Goal: Information Seeking & Learning: Learn about a topic

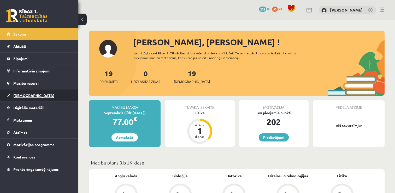
click at [50, 91] on link "[DEMOGRAPHIC_DATA]" at bounding box center [39, 95] width 65 height 12
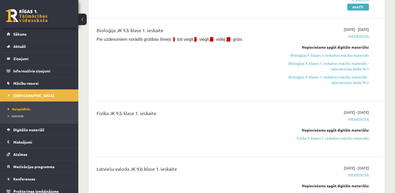
scroll to position [85, 0]
click at [335, 139] on link "Fizika 9. klases 1. ieskaites mācību materiāls" at bounding box center [326, 137] width 86 height 5
click at [323, 136] on link "Fizika 9. klases 1. ieskaites mācību materiāls" at bounding box center [326, 137] width 86 height 5
click at [49, 129] on link "Digitālie materiāli" at bounding box center [39, 129] width 65 height 12
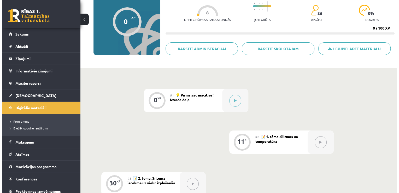
scroll to position [52, 0]
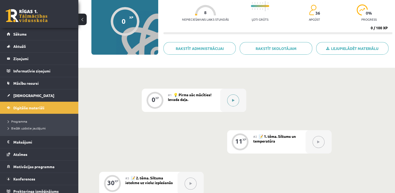
click at [236, 101] on button at bounding box center [233, 100] width 12 height 12
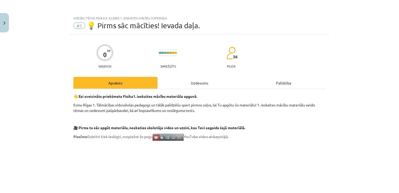
click at [197, 83] on div "Uzdevums" at bounding box center [199, 83] width 84 height 12
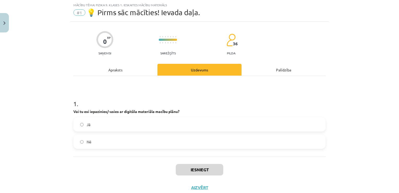
scroll to position [29, 0]
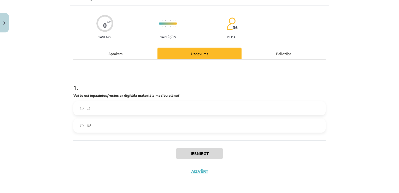
click at [174, 104] on label "Jā" at bounding box center [199, 108] width 251 height 13
click at [209, 153] on button "Iesniegt" at bounding box center [199, 152] width 47 height 11
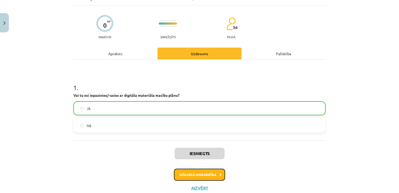
click at [199, 172] on button "Nākamā nodarbība" at bounding box center [199, 174] width 51 height 12
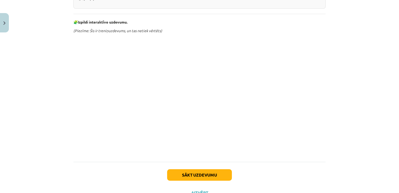
scroll to position [255, 0]
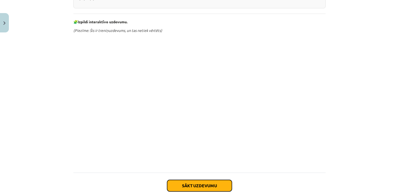
click at [216, 183] on button "Sākt uzdevumu" at bounding box center [199, 185] width 65 height 11
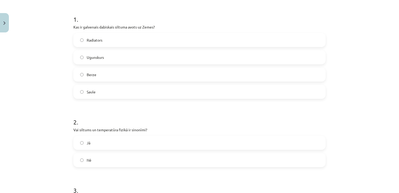
scroll to position [97, 0]
click at [194, 90] on label "Saule" at bounding box center [199, 91] width 251 height 13
click at [108, 163] on label "Nē" at bounding box center [199, 159] width 251 height 13
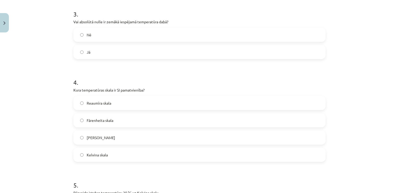
scroll to position [277, 0]
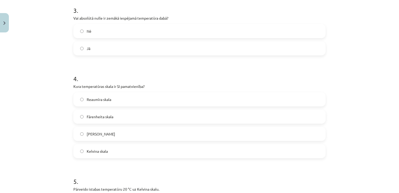
click at [113, 50] on label "Jā" at bounding box center [199, 48] width 251 height 13
click at [100, 150] on span "Kelvina skala" at bounding box center [97, 150] width 21 height 5
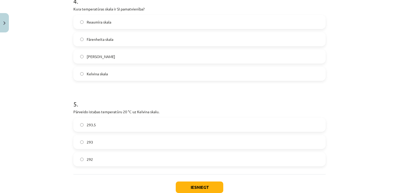
scroll to position [388, 0]
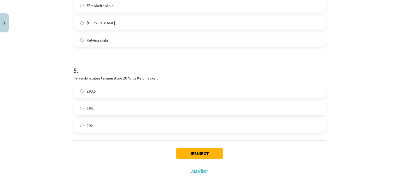
click at [121, 111] on label "293" at bounding box center [199, 108] width 251 height 13
click at [207, 152] on button "Iesniegt" at bounding box center [199, 152] width 47 height 11
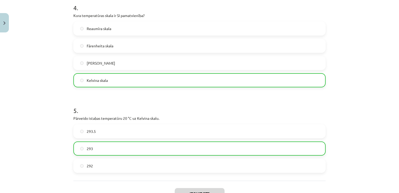
scroll to position [404, 0]
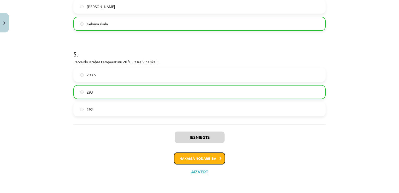
click at [207, 161] on button "Nākamā nodarbība" at bounding box center [199, 158] width 51 height 12
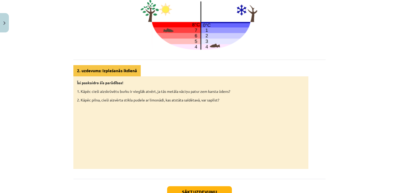
scroll to position [279, 0]
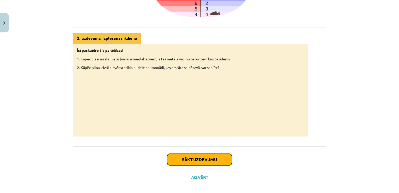
click at [206, 157] on button "Sākt uzdevumu" at bounding box center [199, 158] width 65 height 11
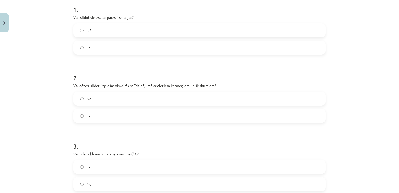
scroll to position [108, 0]
click at [162, 27] on label "Nē" at bounding box center [199, 29] width 251 height 13
click at [102, 114] on label "Jā" at bounding box center [199, 114] width 251 height 13
click at [105, 184] on label "Nē" at bounding box center [199, 182] width 251 height 13
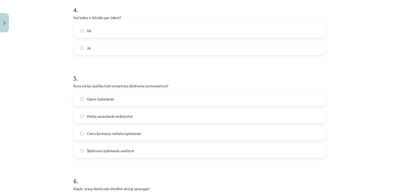
scroll to position [310, 0]
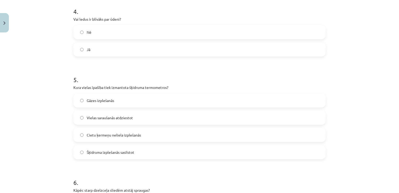
click at [245, 28] on label "Nē" at bounding box center [199, 32] width 251 height 13
click at [133, 152] on label "Šķidruma izplešanās sasilstot" at bounding box center [199, 151] width 251 height 13
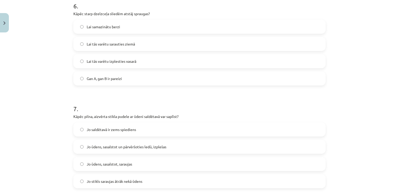
scroll to position [486, 0]
click at [104, 80] on span "Gan A, gan B ir pareizi" at bounding box center [104, 77] width 35 height 5
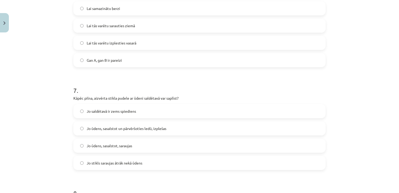
scroll to position [505, 0]
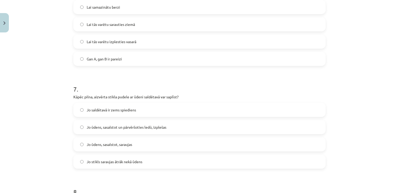
click at [143, 127] on span "Jo ūdens, sasalstot un pārvēršoties ledū, izplešas" at bounding box center [127, 126] width 80 height 5
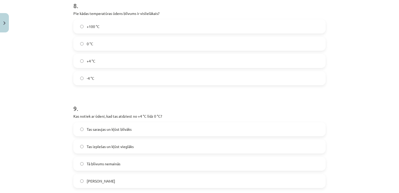
scroll to position [690, 0]
click at [96, 60] on label "+4 °C" at bounding box center [199, 61] width 251 height 13
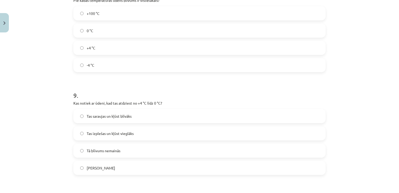
scroll to position [709, 0]
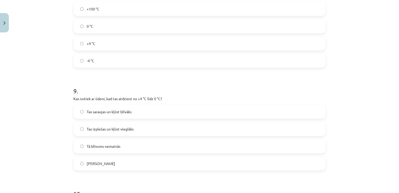
click at [101, 130] on span "Tas izplešas un kļūst vieglāks" at bounding box center [110, 128] width 47 height 5
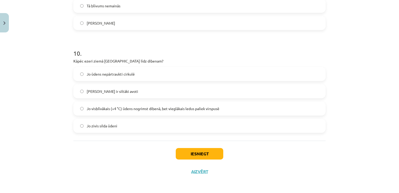
scroll to position [849, 0]
click at [139, 111] on span "Jo visblīvākais (+4 °C) ūdens nogrimst dibenā, bet vieglākais ledus paliek virs…" at bounding box center [153, 108] width 133 height 5
click at [204, 155] on button "Iesniegt" at bounding box center [199, 153] width 47 height 11
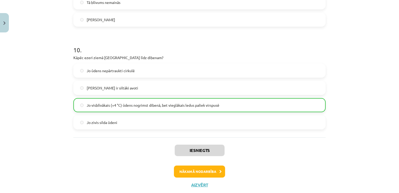
scroll to position [865, 0]
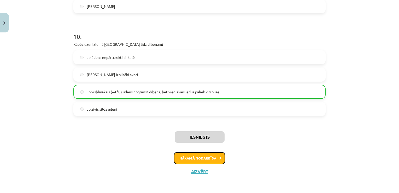
click at [204, 158] on button "Nākamā nodarbība" at bounding box center [199, 158] width 51 height 12
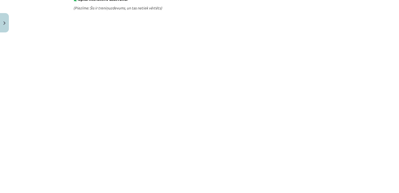
scroll to position [260, 0]
click at [351, 118] on div "Mācību tēma: Fizika 9. klases 1. ieskaites mācību materiāls #4 📝 3. tēma. Siltu…" at bounding box center [199, 96] width 399 height 193
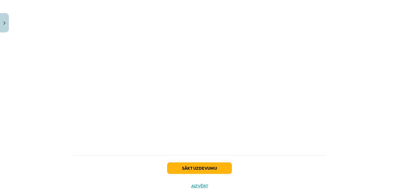
scroll to position [309, 0]
click at [204, 165] on button "Sākt uzdevumu" at bounding box center [199, 166] width 65 height 11
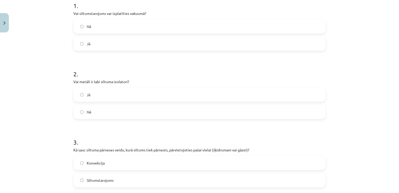
scroll to position [111, 0]
click at [246, 40] on label "Jā" at bounding box center [199, 43] width 251 height 13
click at [118, 108] on label "Nē" at bounding box center [199, 111] width 251 height 13
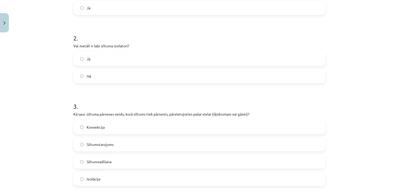
scroll to position [156, 0]
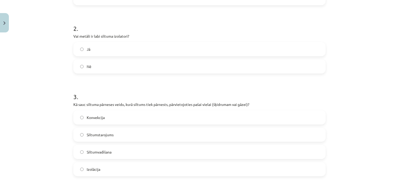
click at [111, 121] on label "Konvekcija" at bounding box center [199, 117] width 251 height 13
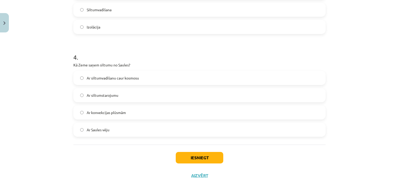
scroll to position [302, 0]
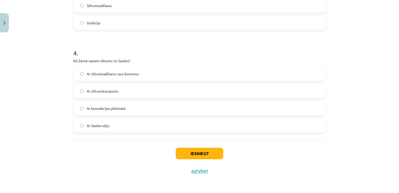
click at [125, 92] on label "Ar siltumstarojumu" at bounding box center [199, 90] width 251 height 13
click at [200, 155] on button "Iesniegt" at bounding box center [199, 152] width 47 height 11
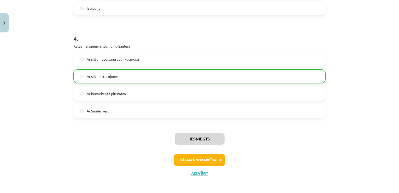
scroll to position [319, 0]
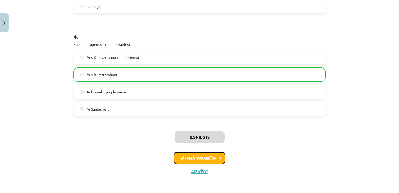
click at [207, 159] on button "Nākamā nodarbība" at bounding box center [199, 158] width 51 height 12
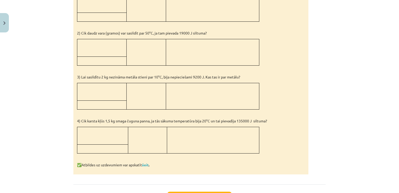
scroll to position [513, 0]
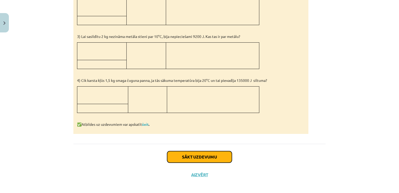
click at [206, 153] on button "Sākt uzdevumu" at bounding box center [199, 156] width 65 height 11
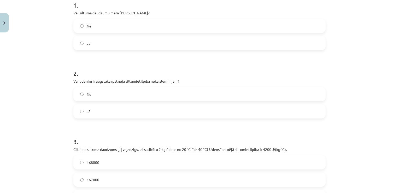
scroll to position [112, 0]
click at [136, 24] on label "Nē" at bounding box center [199, 25] width 251 height 13
click at [109, 108] on label "Jā" at bounding box center [199, 110] width 251 height 13
click at [113, 161] on label "168000" at bounding box center [199, 161] width 251 height 13
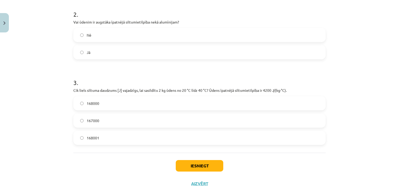
scroll to position [183, 0]
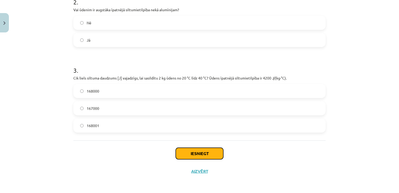
click at [205, 151] on button "Iesniegt" at bounding box center [199, 152] width 47 height 11
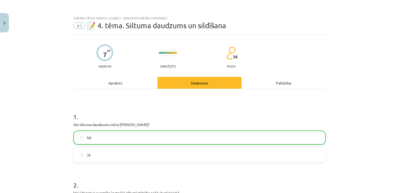
scroll to position [93, 0]
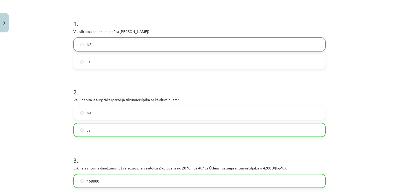
click at [282, 87] on h1 "2 ." at bounding box center [199, 87] width 252 height 16
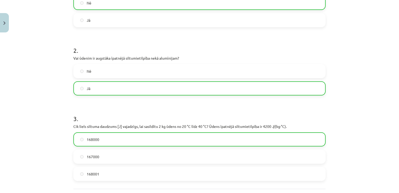
scroll to position [199, 0]
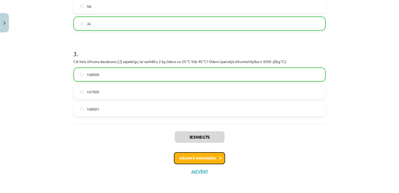
click at [211, 159] on button "Nākamā nodarbība" at bounding box center [199, 158] width 51 height 12
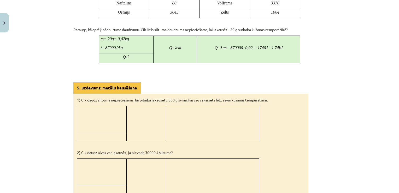
scroll to position [494, 0]
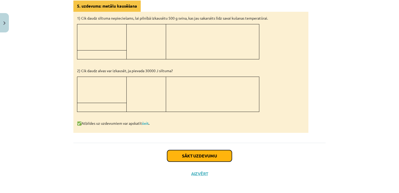
click at [204, 155] on button "Sākt uzdevumu" at bounding box center [199, 155] width 65 height 11
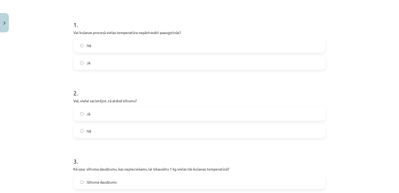
scroll to position [92, 0]
click at [136, 43] on label "Nē" at bounding box center [199, 45] width 251 height 13
click at [114, 115] on label "Jā" at bounding box center [199, 113] width 251 height 13
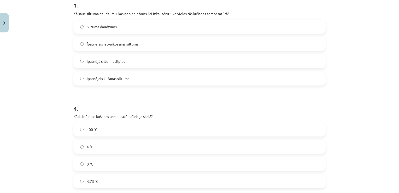
scroll to position [247, 0]
click at [129, 77] on label "Īpatnējais kušanas siltums" at bounding box center [199, 78] width 251 height 13
click at [100, 165] on label "0 °C" at bounding box center [199, 163] width 251 height 13
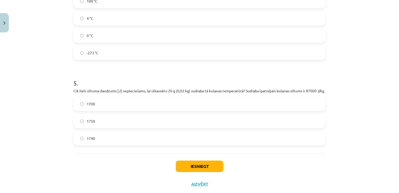
scroll to position [375, 0]
click at [105, 144] on label "1740" at bounding box center [199, 137] width 251 height 13
click at [208, 171] on button "Iesniegt" at bounding box center [199, 165] width 47 height 11
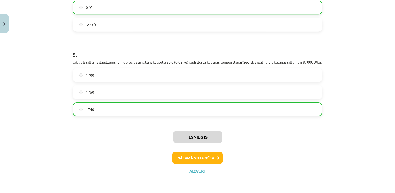
scroll to position [405, 0]
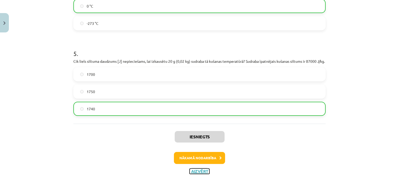
click at [201, 174] on button "Aizvērt" at bounding box center [199, 170] width 20 height 5
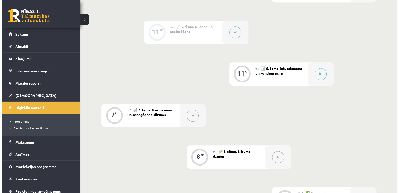
scroll to position [334, 0]
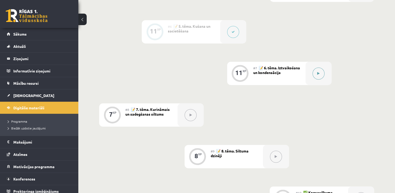
click at [314, 74] on button at bounding box center [318, 73] width 12 height 12
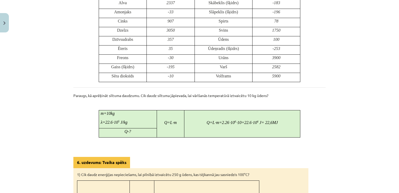
scroll to position [424, 0]
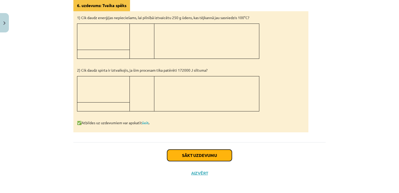
click at [215, 155] on button "Sākt uzdevumu" at bounding box center [199, 154] width 65 height 11
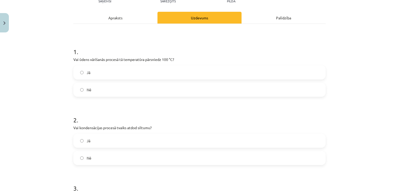
scroll to position [64, 0]
click at [185, 84] on label "Nē" at bounding box center [199, 90] width 251 height 13
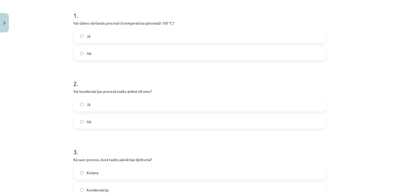
scroll to position [102, 0]
click at [150, 97] on label "Jā" at bounding box center [199, 103] width 251 height 13
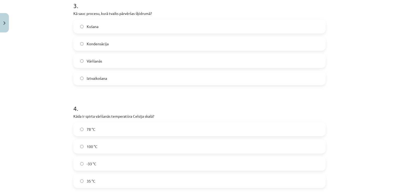
scroll to position [247, 0]
click at [110, 43] on label "Kondensācija" at bounding box center [199, 43] width 251 height 13
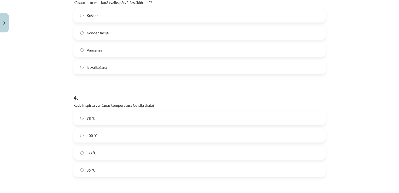
scroll to position [258, 0]
click at [99, 118] on label "78 °C" at bounding box center [199, 117] width 251 height 13
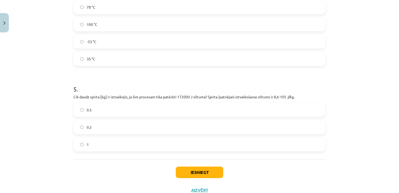
scroll to position [388, 0]
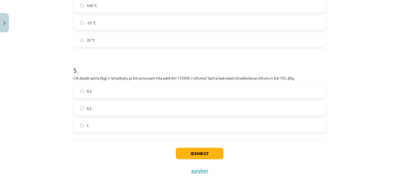
click at [100, 111] on label "0.2" at bounding box center [199, 108] width 251 height 13
click at [205, 156] on button "Iesniegt" at bounding box center [199, 152] width 47 height 11
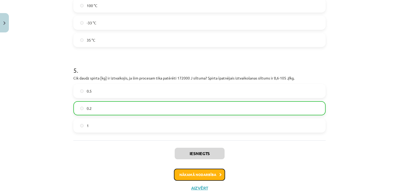
click at [209, 174] on button "Nākamā nodarbība" at bounding box center [199, 174] width 51 height 12
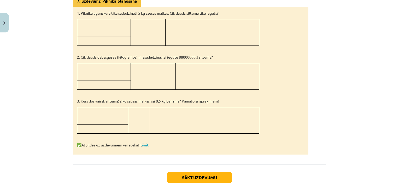
scroll to position [297, 0]
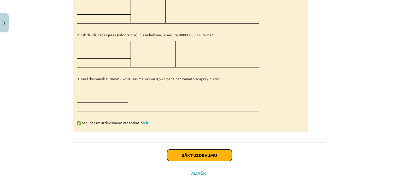
click at [208, 157] on button "Sākt uzdevumu" at bounding box center [199, 154] width 65 height 11
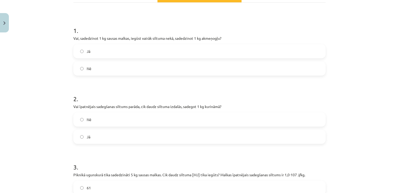
scroll to position [86, 0]
click at [368, 120] on div "Mācību tēma: Fizika 9. klases 1. ieskaites mācību materiāls #8 📝 7. tēma. Kurin…" at bounding box center [199, 96] width 399 height 193
click at [163, 69] on label "Nē" at bounding box center [199, 68] width 251 height 13
click at [126, 136] on label "Jā" at bounding box center [199, 136] width 251 height 13
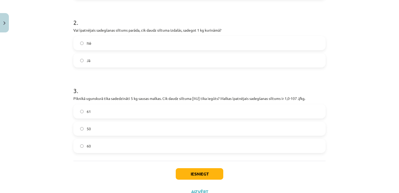
scroll to position [183, 0]
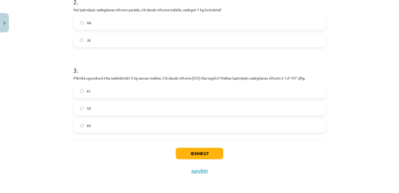
click at [161, 102] on label "50" at bounding box center [199, 108] width 251 height 13
click at [208, 152] on button "Iesniegt" at bounding box center [199, 152] width 47 height 11
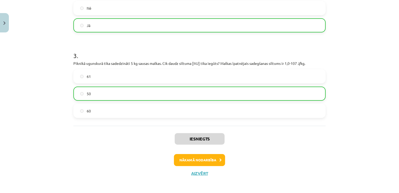
scroll to position [199, 0]
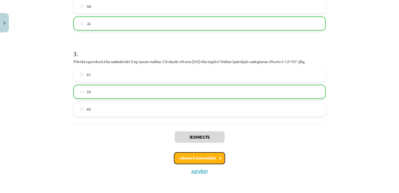
click at [210, 160] on button "Nākamā nodarbība" at bounding box center [199, 158] width 51 height 12
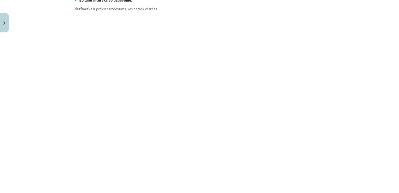
scroll to position [336, 0]
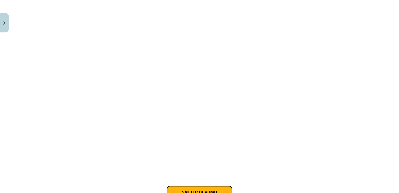
click at [198, 186] on button "Sākt uzdevumu" at bounding box center [199, 191] width 65 height 11
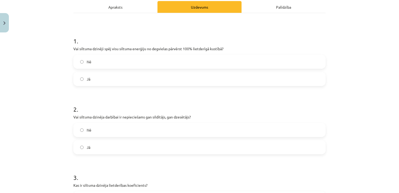
scroll to position [79, 0]
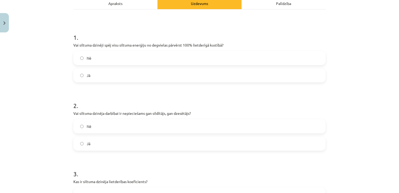
click at [241, 56] on label "Nē" at bounding box center [199, 57] width 251 height 13
click at [154, 124] on label "Nē" at bounding box center [199, 126] width 251 height 13
click at [145, 147] on label "Jā" at bounding box center [199, 143] width 251 height 13
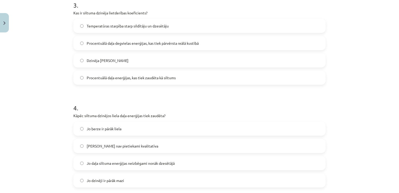
scroll to position [249, 0]
click at [156, 45] on label "Procentuālā daļa degvielas enerģijas, kas tiek pārvērsta reālā kustībā" at bounding box center [199, 41] width 251 height 13
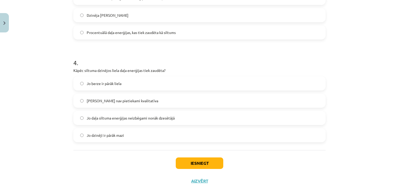
scroll to position [293, 0]
click at [118, 120] on label "Jo daļa siltuma enerģijas neizbēgami nonāk dzesētājā" at bounding box center [199, 117] width 251 height 13
click at [211, 158] on button "Iesniegt" at bounding box center [199, 162] width 47 height 11
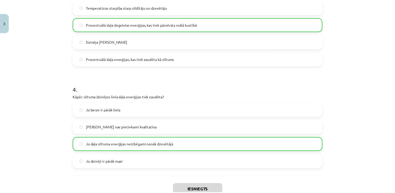
scroll to position [319, 0]
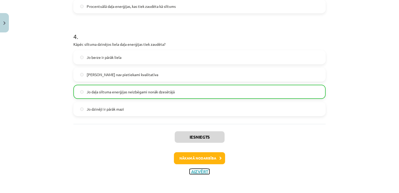
click at [198, 171] on button "Aizvērt" at bounding box center [199, 171] width 20 height 5
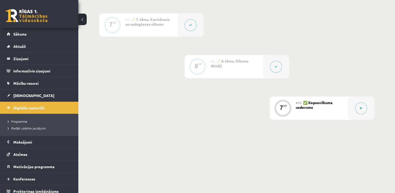
scroll to position [441, 0]
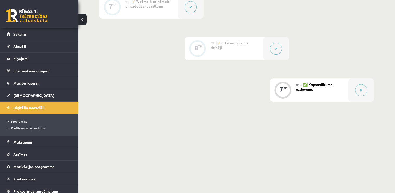
click at [331, 88] on div "#10 ✅ Kopsavilkuma uzdevums" at bounding box center [322, 89] width 52 height 23
click at [358, 89] on button at bounding box center [361, 90] width 12 height 12
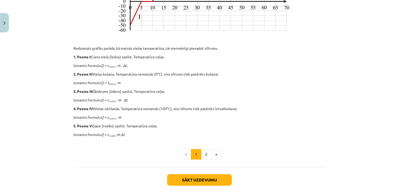
scroll to position [250, 0]
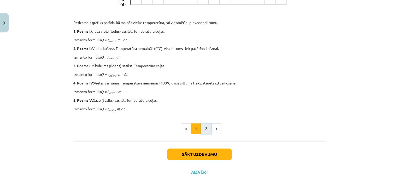
click at [202, 128] on button "2" at bounding box center [206, 128] width 10 height 10
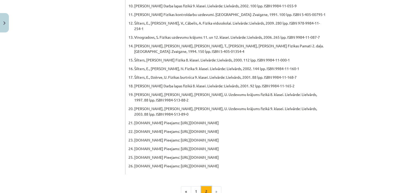
scroll to position [266, 0]
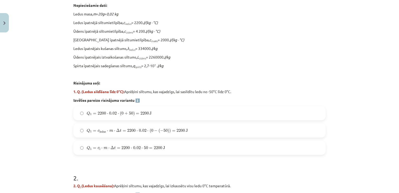
scroll to position [152, 0]
click at [124, 132] on span "Q 1 = c ledus ⋅ m ⋅ Δ t = 2200 ⋅ 0.02 ⋅ ( 0 − ( − 50 ) ) = 2200 J" at bounding box center [137, 131] width 101 height 5
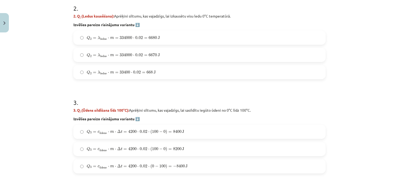
scroll to position [323, 0]
click at [151, 39] on span "6680" at bounding box center [152, 37] width 8 height 3
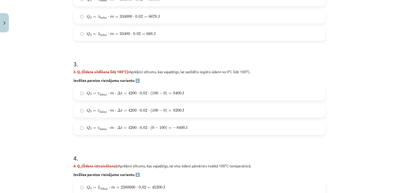
scroll to position [367, 0]
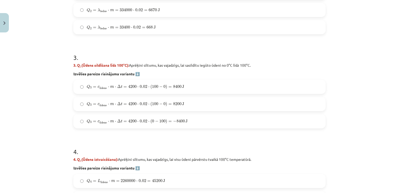
click at [159, 86] on span "−" at bounding box center [160, 86] width 3 height 3
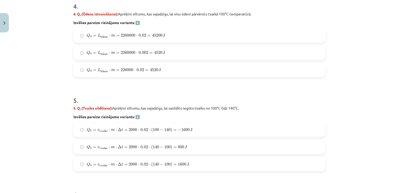
scroll to position [513, 0]
click at [195, 33] on label "Q 4 = L ū dens ⋅ m = 2260000 ⋅ 0.02 = 45200 J Q 4 = L ūdens ⋅ m = 2260000 ⋅ 0.0…" at bounding box center [199, 35] width 251 height 13
click at [140, 163] on span "0.02" at bounding box center [144, 163] width 8 height 3
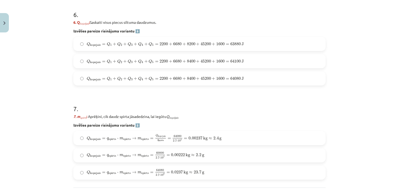
scroll to position [693, 0]
click at [247, 78] on label "Q kopejais = Q 1 + Q 2 + Q 3 + Q 4 + Q 5 = 2200 + 6680 + 8400 + 45200 + 1600 = …" at bounding box center [199, 77] width 251 height 13
click at [157, 139] on span "q" at bounding box center [157, 139] width 1 height 2
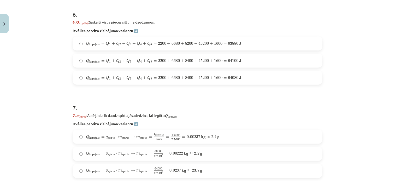
scroll to position [739, 0]
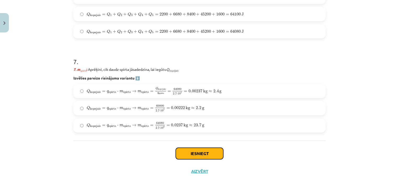
click at [206, 152] on button "Iesniegt" at bounding box center [199, 152] width 47 height 11
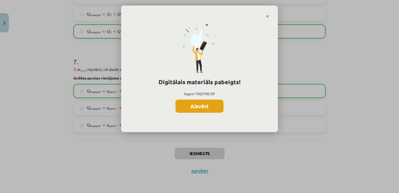
click at [207, 105] on button "Aizvērt" at bounding box center [199, 105] width 48 height 13
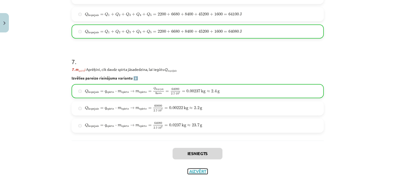
click at [198, 170] on button "Aizvērt" at bounding box center [198, 170] width 20 height 5
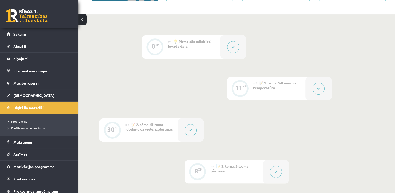
scroll to position [0, 0]
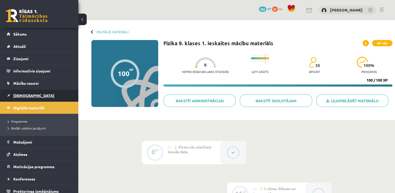
click at [27, 94] on span "[DEMOGRAPHIC_DATA]" at bounding box center [33, 95] width 41 height 5
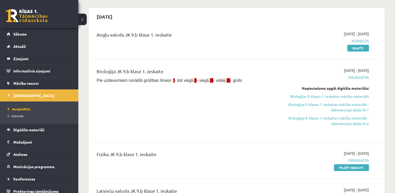
scroll to position [43, 0]
